Goal: Task Accomplishment & Management: Use online tool/utility

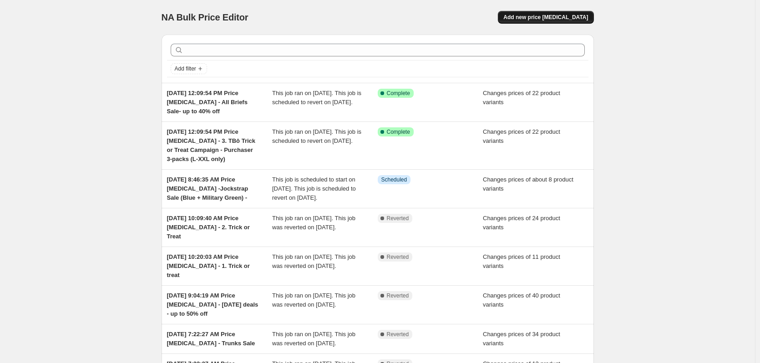
click at [565, 19] on span "Add new price [MEDICAL_DATA]" at bounding box center [545, 17] width 85 height 7
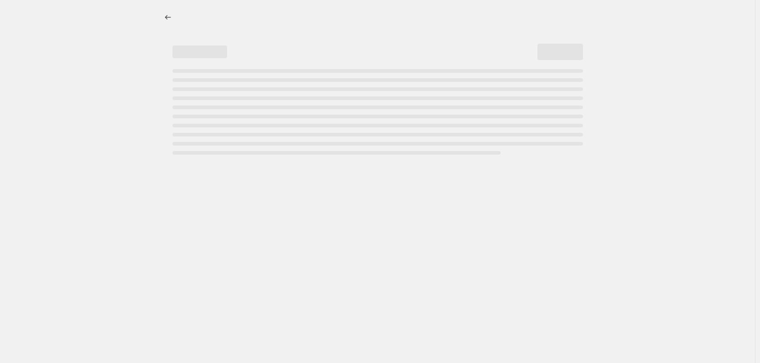
select select "percentage"
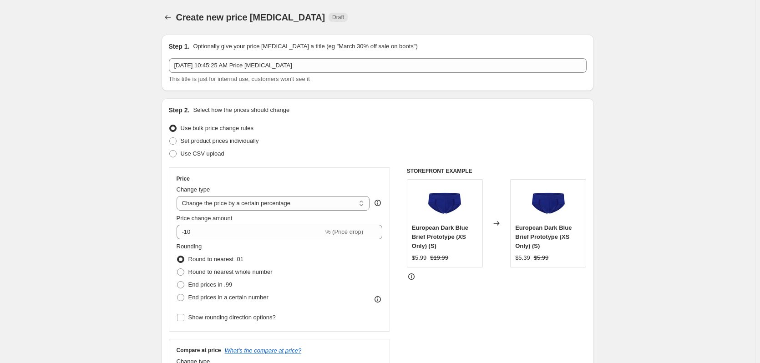
click at [394, 55] on div "Step 1. Optionally give your price [MEDICAL_DATA] a title (eg "March 30% off sa…" at bounding box center [378, 63] width 418 height 42
click at [371, 73] on div "[DATE] 10:45:25 AM Price [MEDICAL_DATA] This title is just for internal use, cu…" at bounding box center [378, 70] width 418 height 25
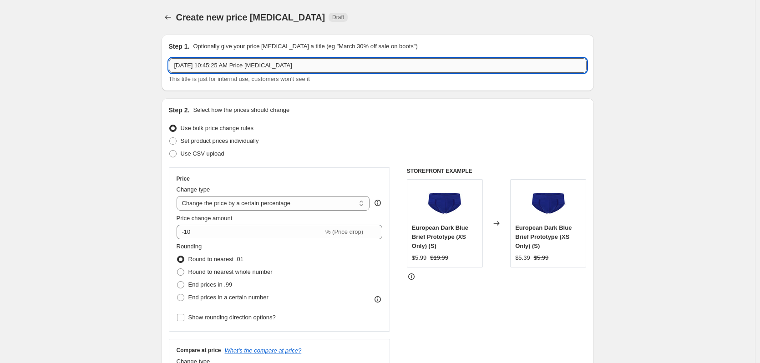
click at [365, 68] on input "[DATE] 10:45:25 AM Price [MEDICAL_DATA]" at bounding box center [378, 65] width 418 height 15
type input "[DATE] 10:45:25 AM Price [MEDICAL_DATA] - 4. Trick or Treat (LARGE)"
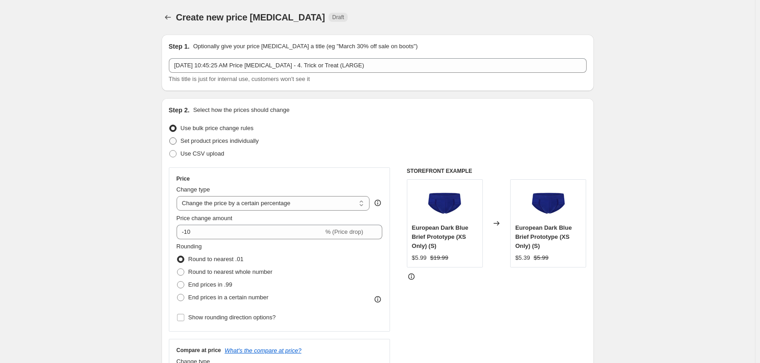
click at [252, 141] on span "Set product prices individually" at bounding box center [220, 140] width 78 height 7
click at [170, 138] on input "Set product prices individually" at bounding box center [169, 137] width 0 height 0
radio input "true"
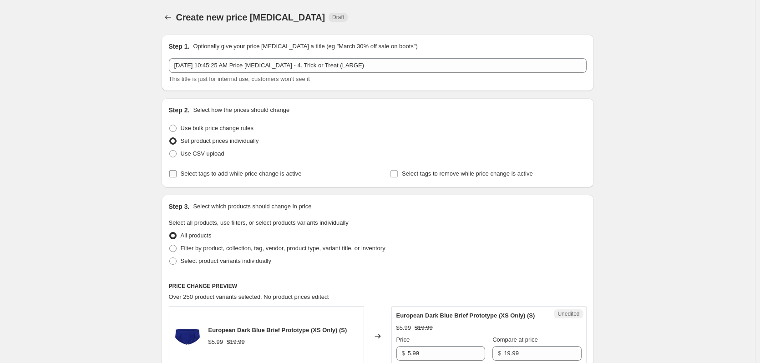
click at [252, 177] on span "Select tags to add while price change is active" at bounding box center [241, 173] width 121 height 9
click at [176, 177] on input "Select tags to add while price change is active" at bounding box center [172, 173] width 7 height 7
checkbox input "true"
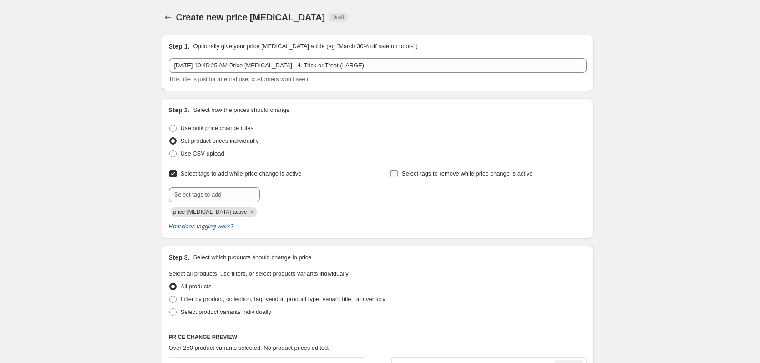
click at [412, 168] on label "Select tags to remove while price change is active" at bounding box center [461, 173] width 143 height 13
click at [398, 170] on input "Select tags to remove while price change is active" at bounding box center [393, 173] width 7 height 7
checkbox input "true"
click at [232, 188] on input "text" at bounding box center [214, 194] width 91 height 15
type input "dc"
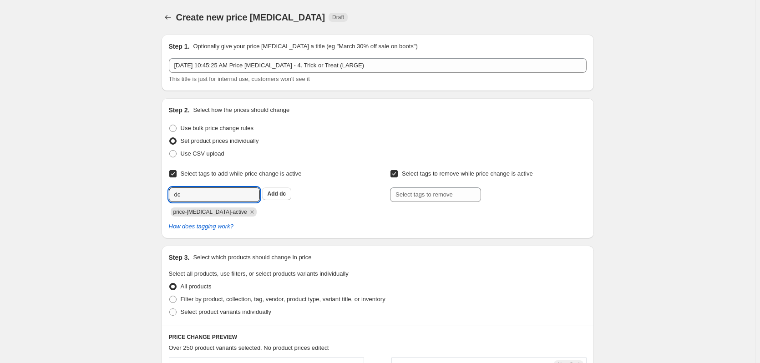
click at [274, 200] on div "dc Add dc" at bounding box center [267, 194] width 196 height 15
drag, startPoint x: 286, startPoint y: 196, endPoint x: 301, endPoint y: 196, distance: 15.0
click at [286, 196] on span "dc" at bounding box center [282, 194] width 6 height 6
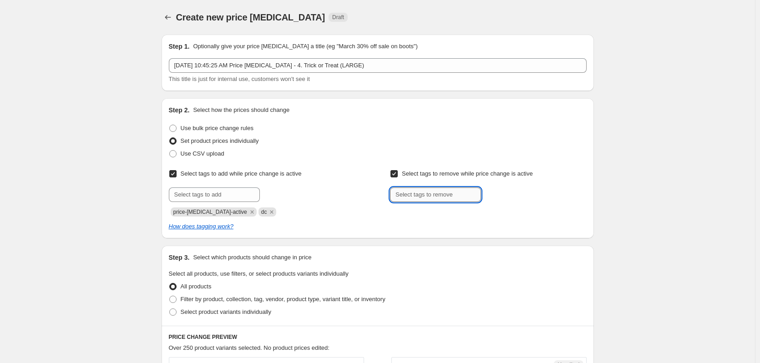
click at [424, 192] on input "text" at bounding box center [435, 194] width 91 height 15
type input "dc"
click at [504, 194] on span "dc" at bounding box center [504, 194] width 6 height 6
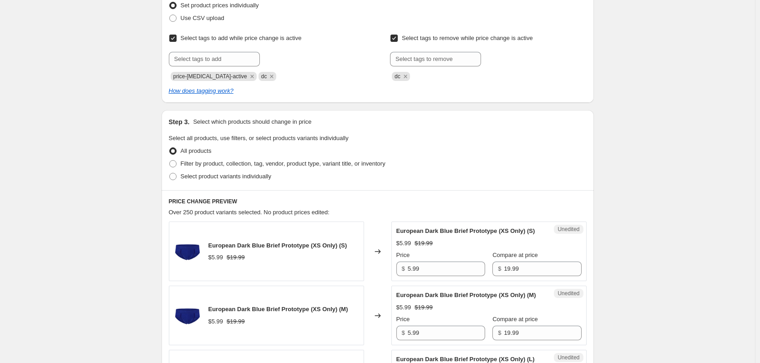
scroll to position [136, 0]
click at [180, 178] on label "Select product variants individually" at bounding box center [220, 175] width 102 height 13
click at [170, 172] on input "Select product variants individually" at bounding box center [169, 172] width 0 height 0
radio input "true"
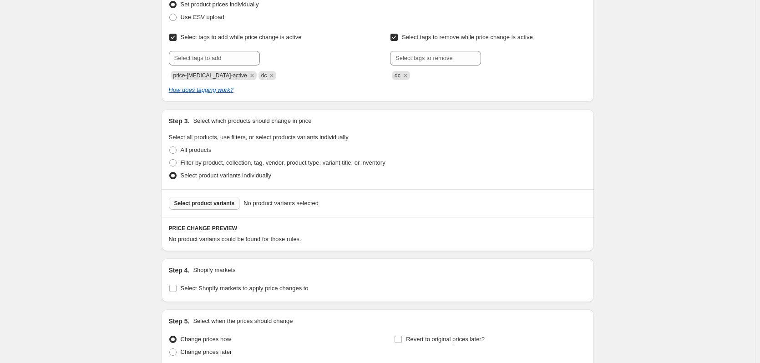
click at [217, 209] on button "Select product variants" at bounding box center [204, 203] width 71 height 13
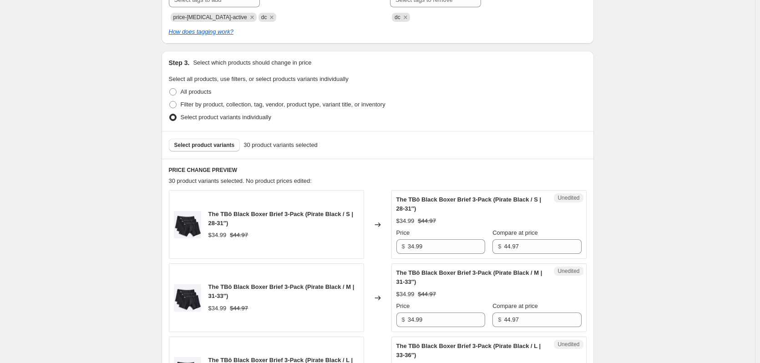
scroll to position [318, 0]
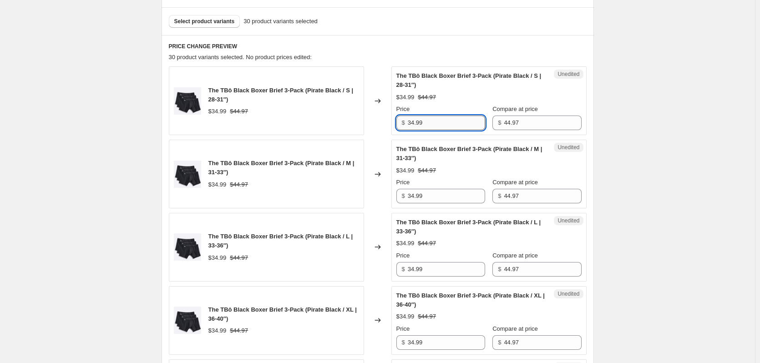
click at [451, 126] on input "34.99" at bounding box center [446, 123] width 77 height 15
type input "31.99"
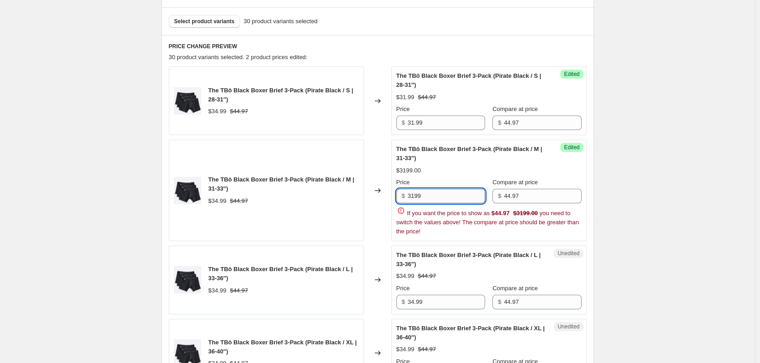
click at [423, 199] on input "3199" at bounding box center [446, 196] width 77 height 15
type input "31.99"
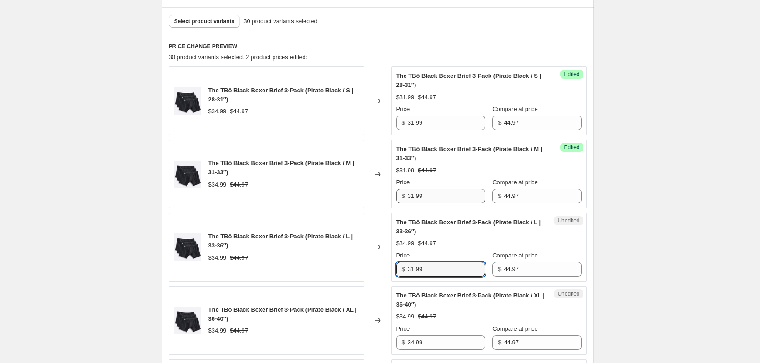
type input "31.99"
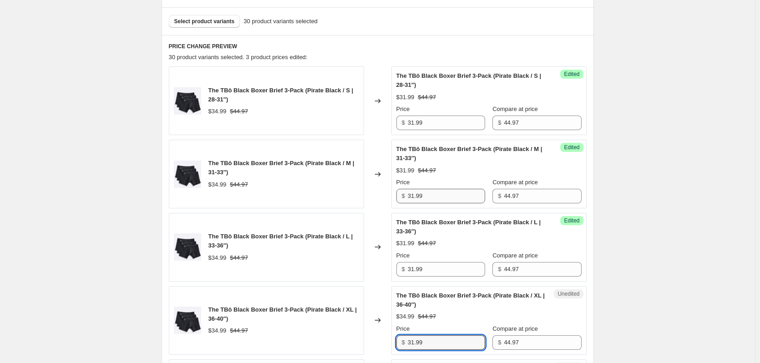
type input "31.99"
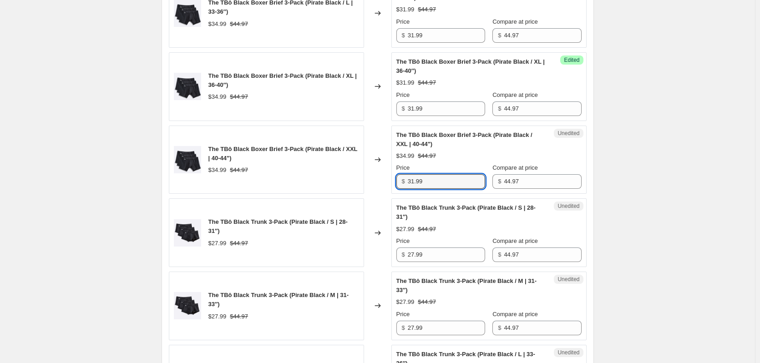
type input "31.99"
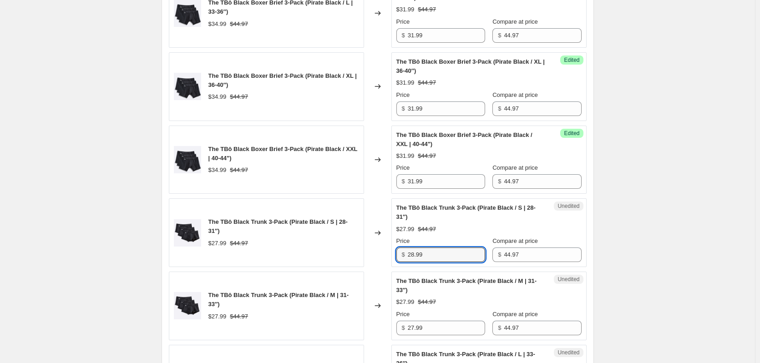
type input "28.99"
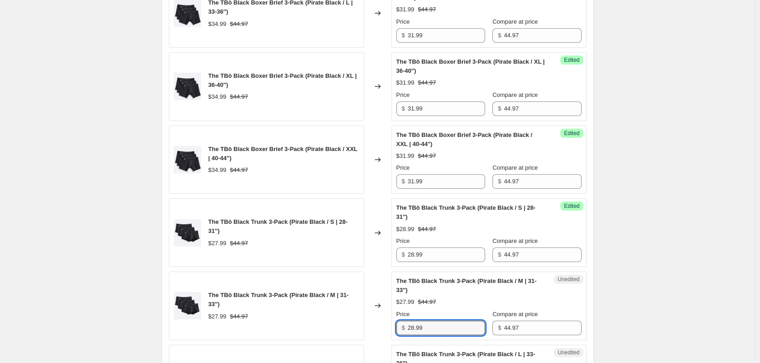
type input "28.99"
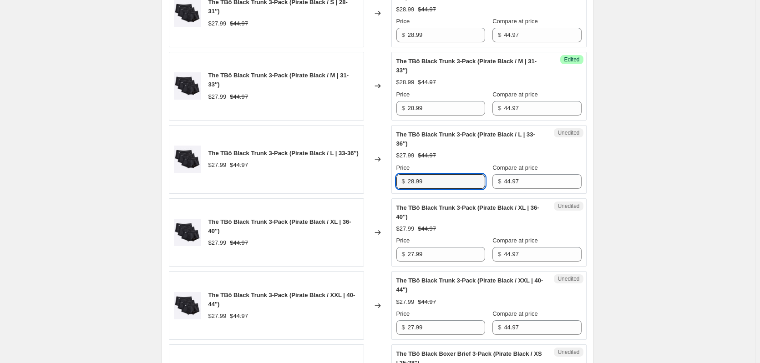
type input "28.99"
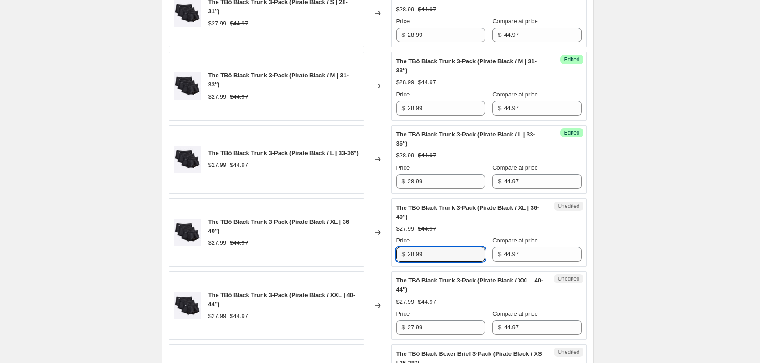
type input "28.99"
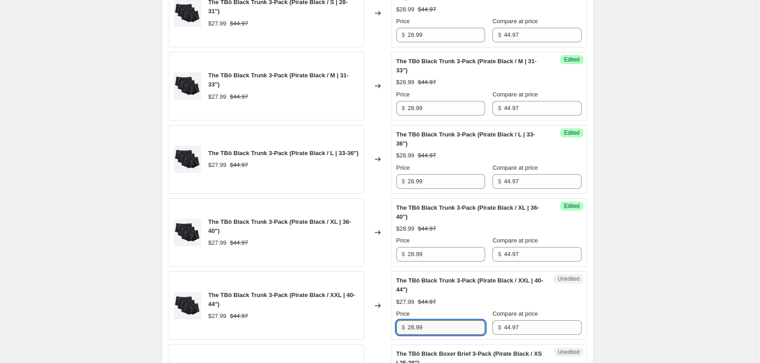
type input "28.99"
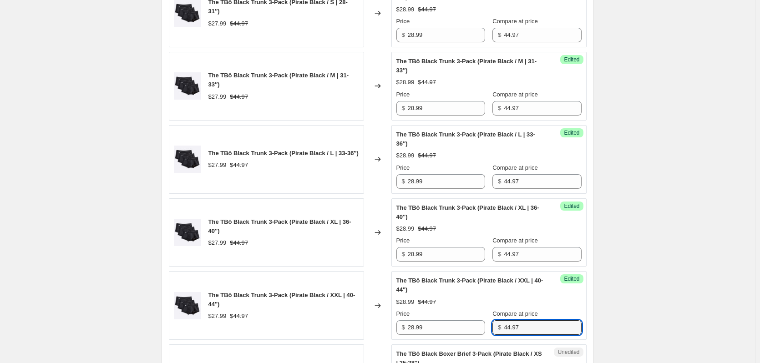
scroll to position [991, 0]
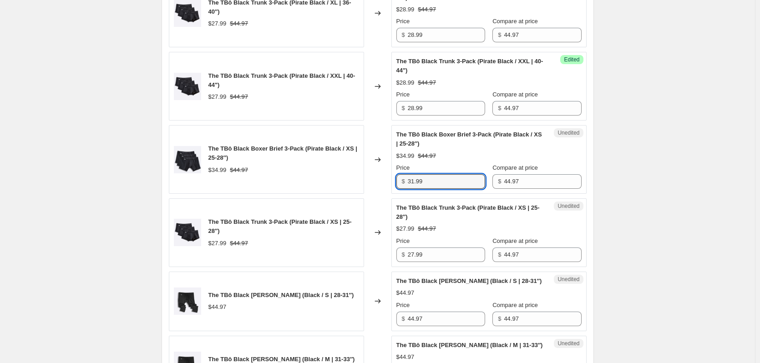
type input "31.99"
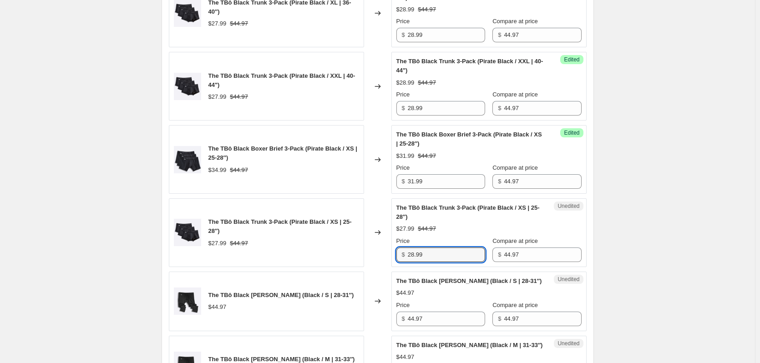
type input "28.99"
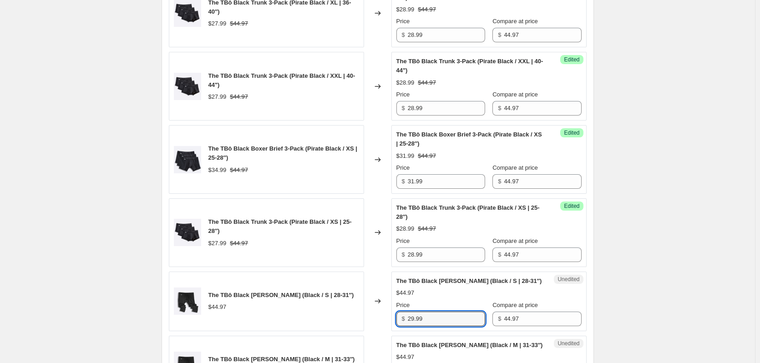
type input "29.99"
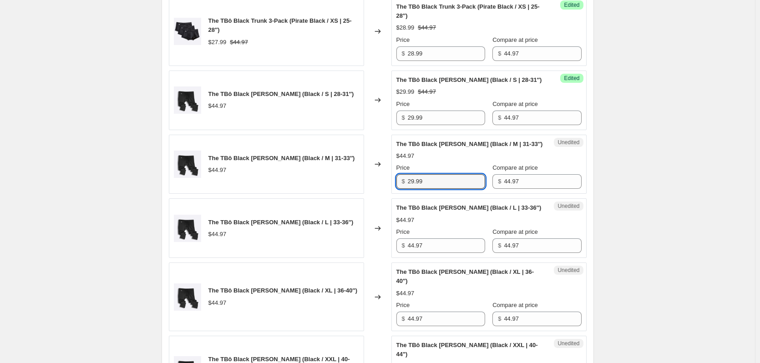
type input "29.99"
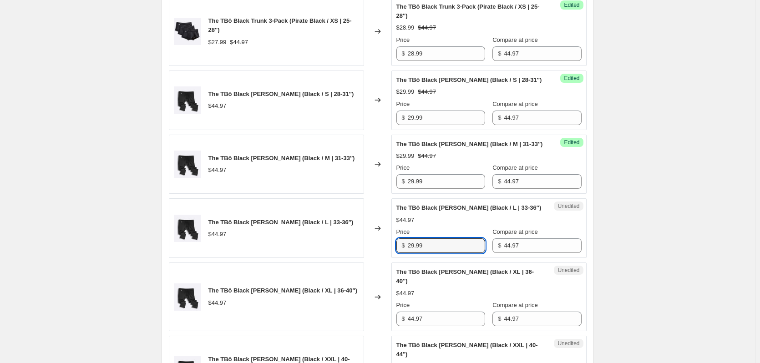
type input "29.99"
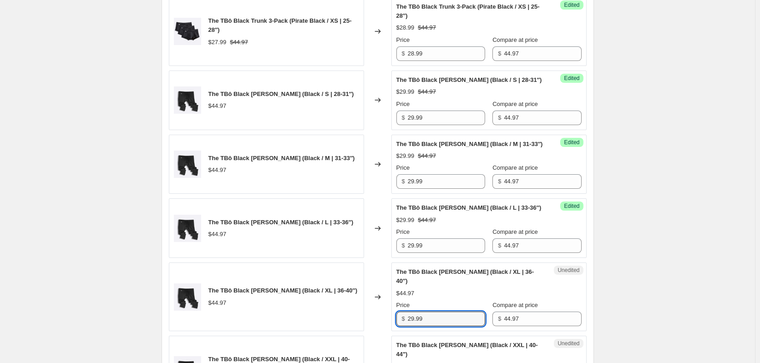
type input "29.99"
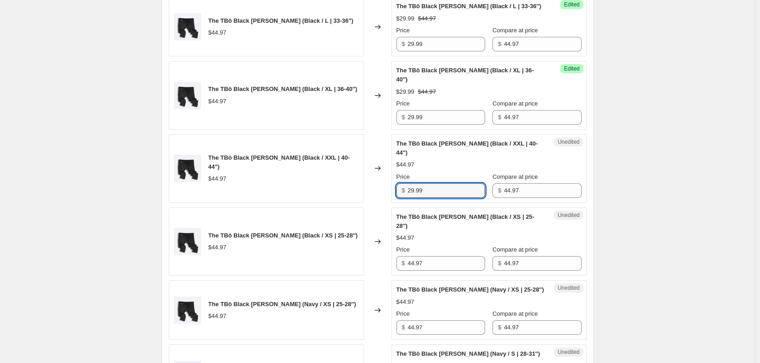
type input "29.99"
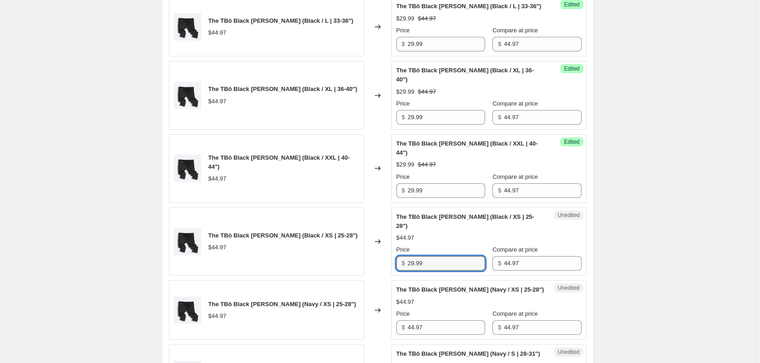
type input "29.99"
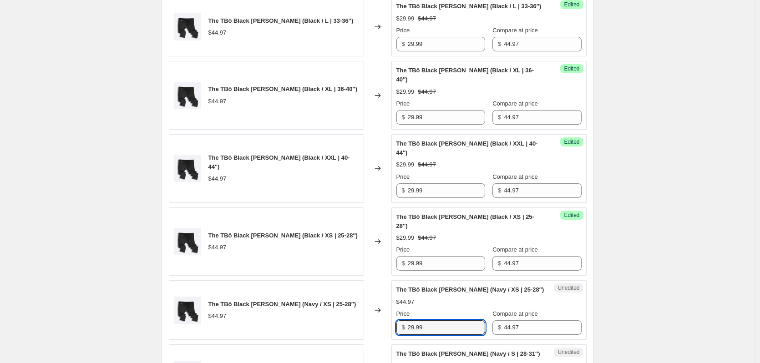
type input "29.99"
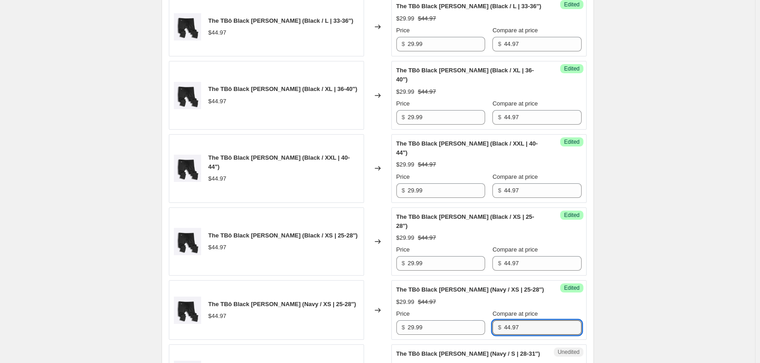
scroll to position [1586, 0]
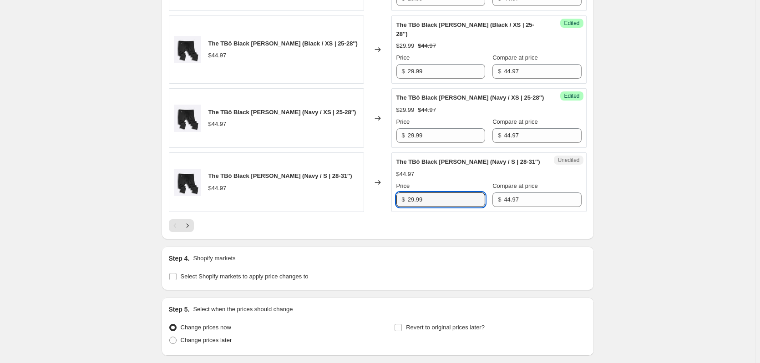
type input "29.99"
click at [183, 337] on span "Change prices later" at bounding box center [206, 340] width 51 height 7
click at [170, 337] on input "Change prices later" at bounding box center [169, 337] width 0 height 0
radio input "true"
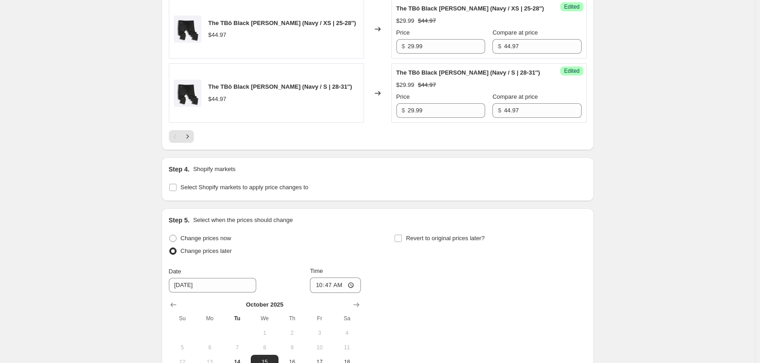
scroll to position [1767, 0]
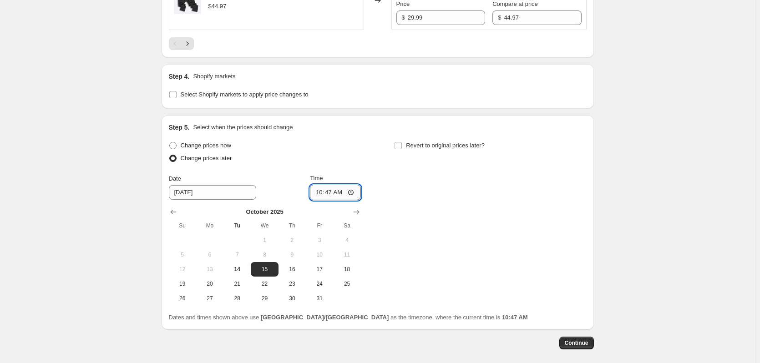
click at [332, 185] on input "10:47" at bounding box center [335, 192] width 51 height 15
type input "17:00"
click at [433, 142] on span "Revert to original prices later?" at bounding box center [445, 145] width 79 height 7
click at [402, 142] on input "Revert to original prices later?" at bounding box center [397, 145] width 7 height 7
checkbox input "true"
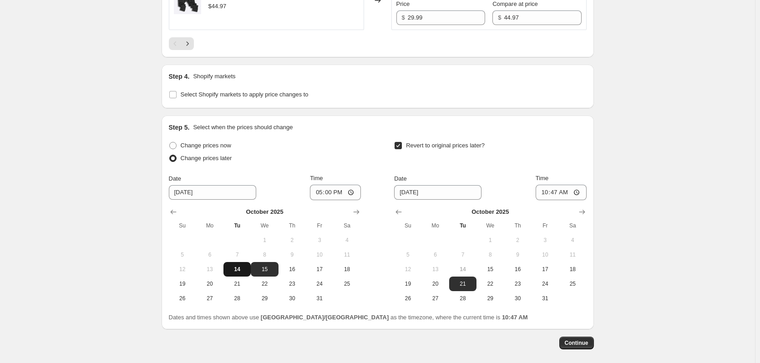
click at [237, 266] on span "14" at bounding box center [237, 269] width 20 height 7
type input "[DATE]"
click at [491, 266] on span "15" at bounding box center [490, 269] width 20 height 7
type input "[DATE]"
click at [557, 185] on input "10:47" at bounding box center [560, 192] width 51 height 15
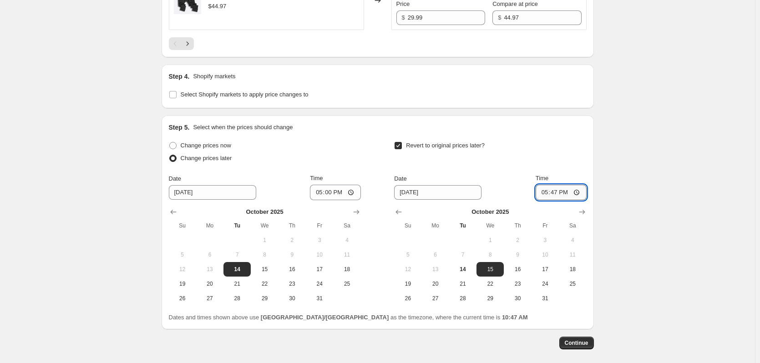
type input "17:00"
click at [579, 337] on button "Continue" at bounding box center [576, 343] width 35 height 13
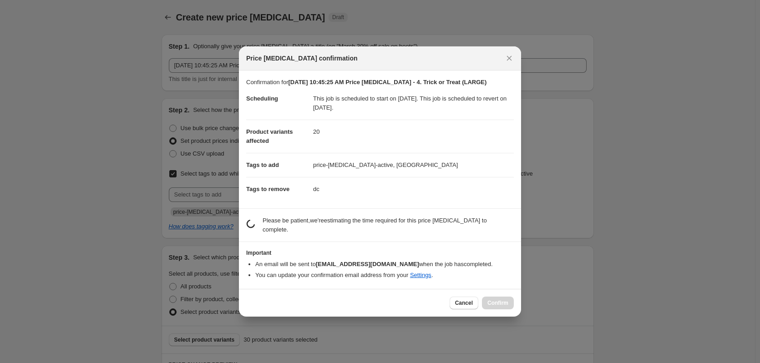
scroll to position [0, 0]
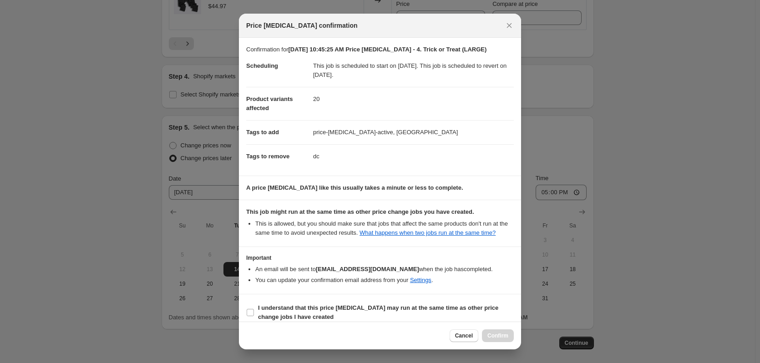
click at [709, 208] on div at bounding box center [380, 181] width 760 height 363
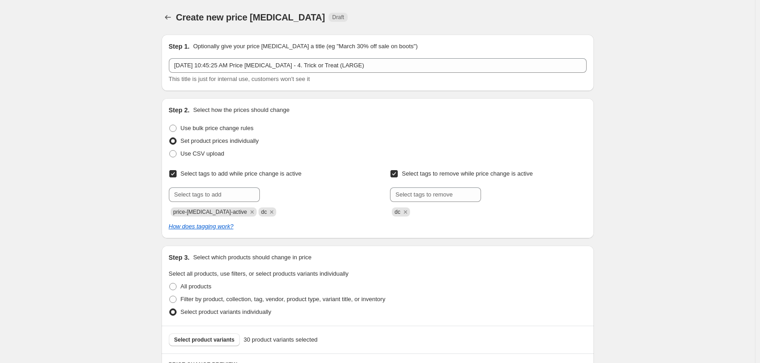
scroll to position [1767, 0]
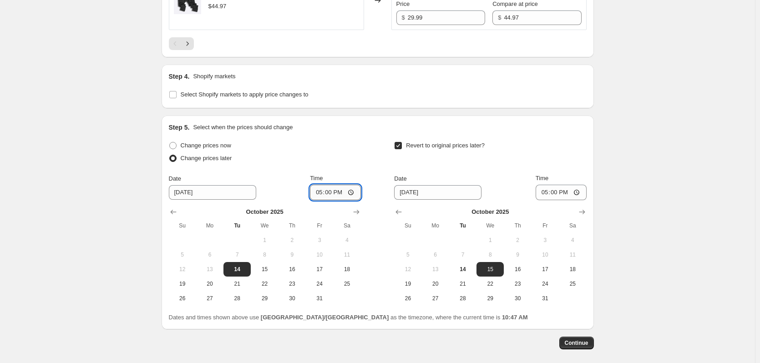
click at [336, 185] on input "17:00" at bounding box center [335, 192] width 51 height 15
type input "16:00"
click at [559, 185] on input "17:00" at bounding box center [560, 192] width 51 height 15
type input "16:00"
click at [577, 339] on span "Continue" at bounding box center [576, 342] width 24 height 7
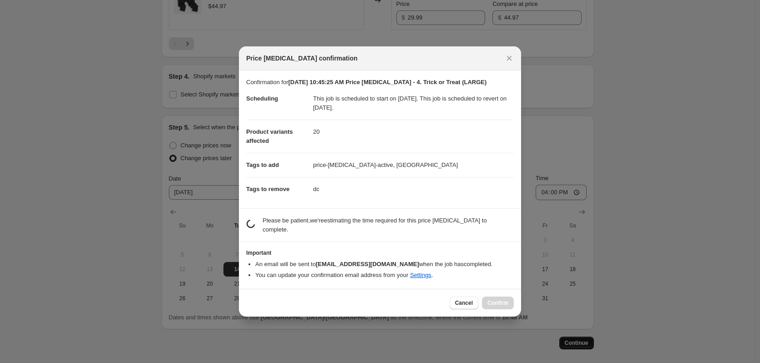
scroll to position [0, 0]
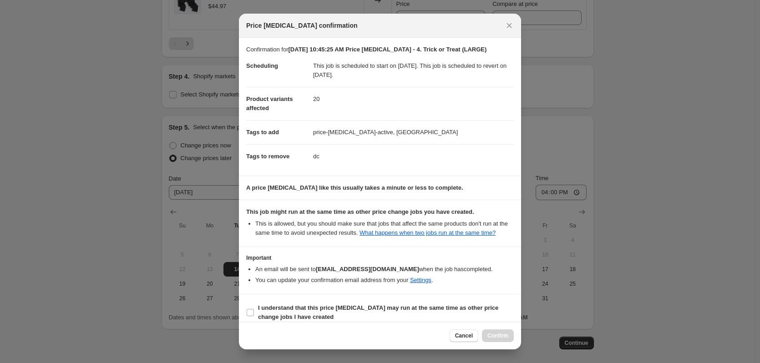
click at [641, 241] on div at bounding box center [380, 181] width 760 height 363
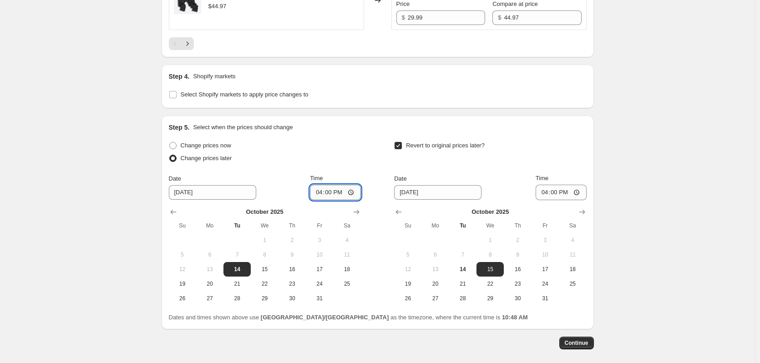
click at [344, 185] on input "16:00" at bounding box center [335, 192] width 51 height 15
type input "16:30"
click at [568, 185] on input "16:00" at bounding box center [560, 192] width 51 height 15
type input "16:30"
click at [577, 337] on button "Continue" at bounding box center [576, 343] width 35 height 13
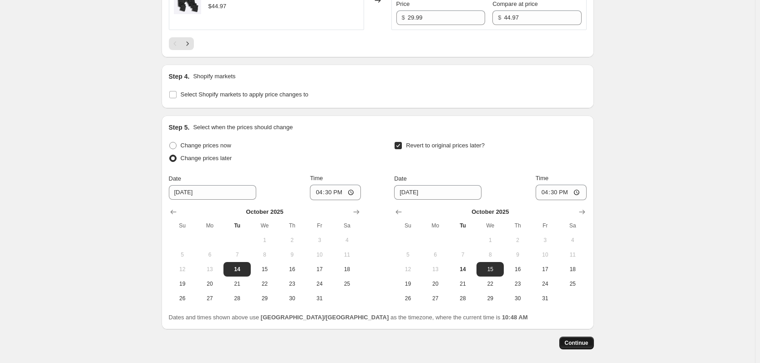
scroll to position [0, 0]
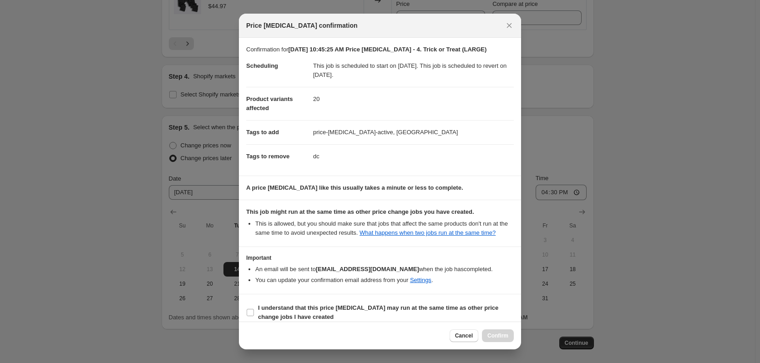
drag, startPoint x: 619, startPoint y: 204, endPoint x: 602, endPoint y: 184, distance: 26.1
click at [619, 203] on div at bounding box center [380, 181] width 760 height 363
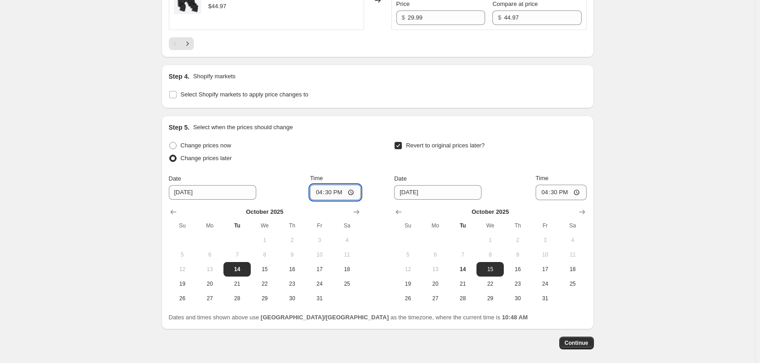
click at [331, 185] on input "16:30" at bounding box center [335, 192] width 51 height 15
type input "17:30"
click at [591, 337] on button "Continue" at bounding box center [576, 343] width 35 height 13
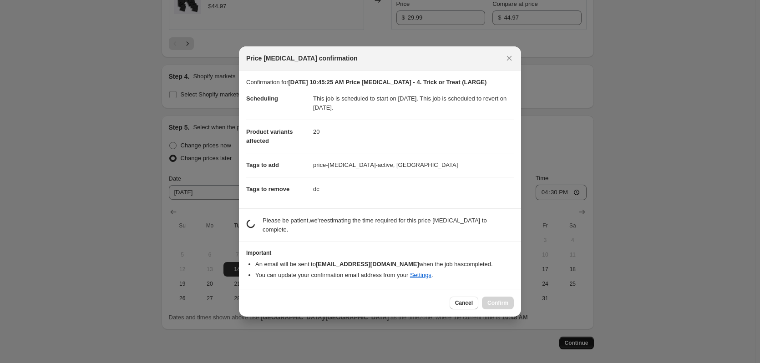
scroll to position [0, 0]
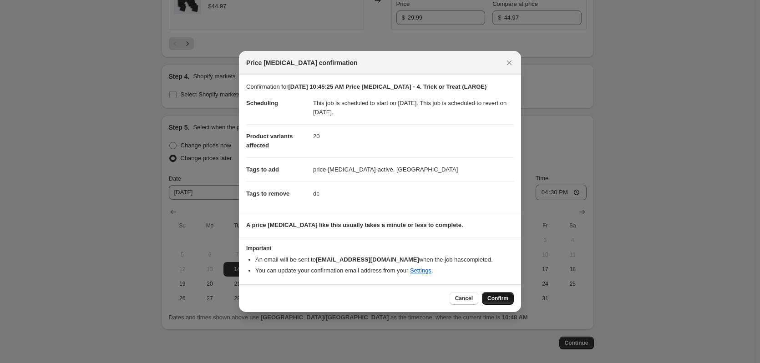
click at [499, 299] on span "Confirm" at bounding box center [497, 298] width 21 height 7
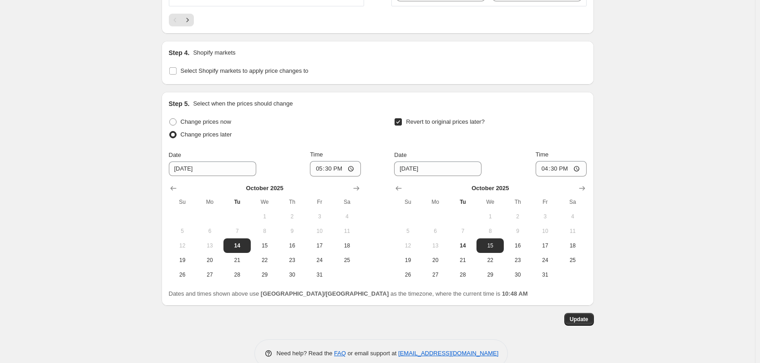
scroll to position [1665, 0]
